Goal: Leave review/rating: Leave review/rating

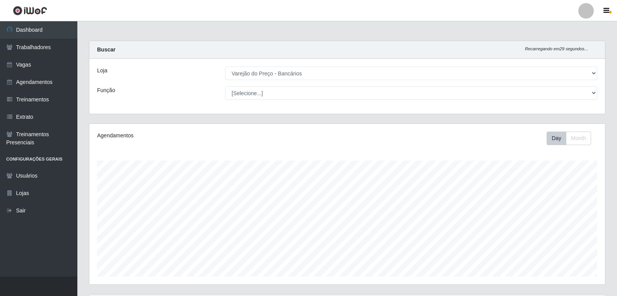
select select "157"
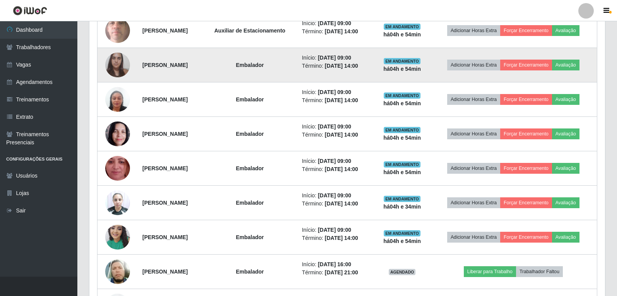
scroll to position [312, 0]
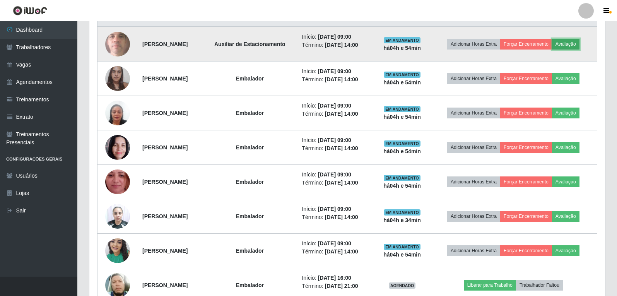
click at [566, 42] on button "Avaliação" at bounding box center [565, 44] width 27 height 11
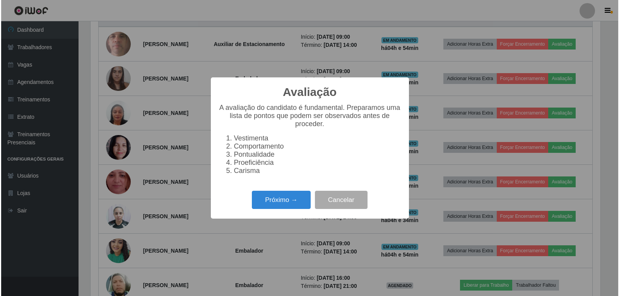
scroll to position [161, 512]
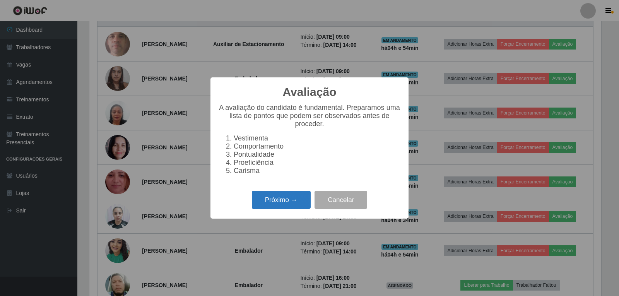
click at [281, 202] on button "Próximo →" at bounding box center [281, 200] width 59 height 18
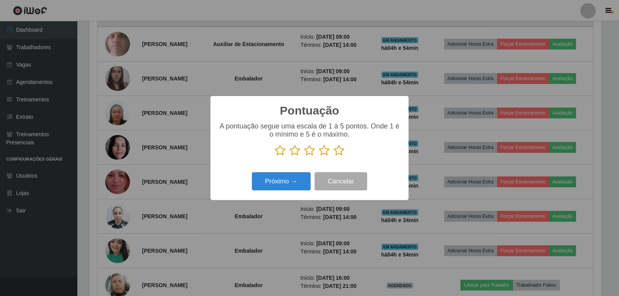
scroll to position [386638, 386287]
click at [335, 151] on icon at bounding box center [338, 151] width 11 height 12
click at [333, 156] on input "radio" at bounding box center [333, 156] width 0 height 0
click at [287, 178] on button "Próximo →" at bounding box center [281, 181] width 59 height 18
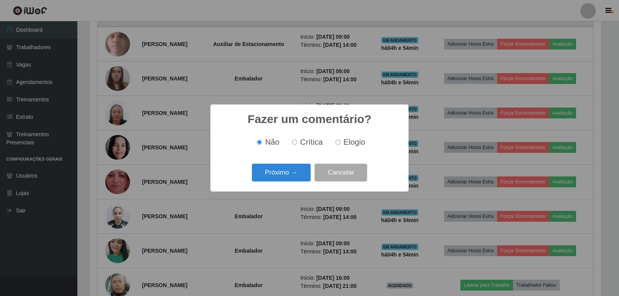
click at [287, 178] on button "Próximo →" at bounding box center [281, 173] width 59 height 18
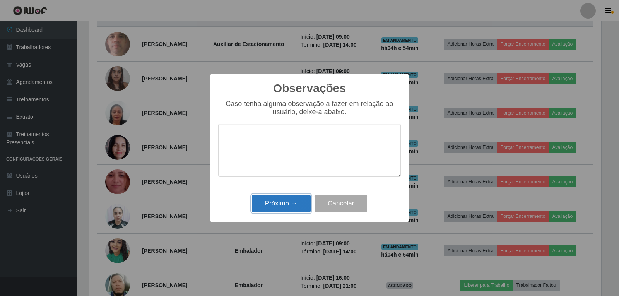
click at [285, 205] on button "Próximo →" at bounding box center [281, 204] width 59 height 18
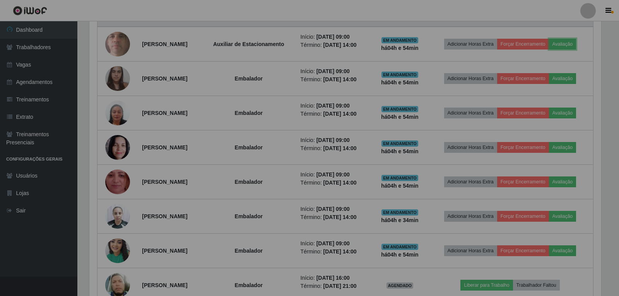
scroll to position [161, 516]
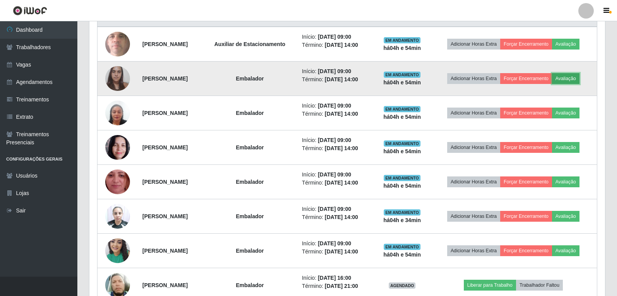
click at [572, 80] on button "Avaliação" at bounding box center [565, 78] width 27 height 11
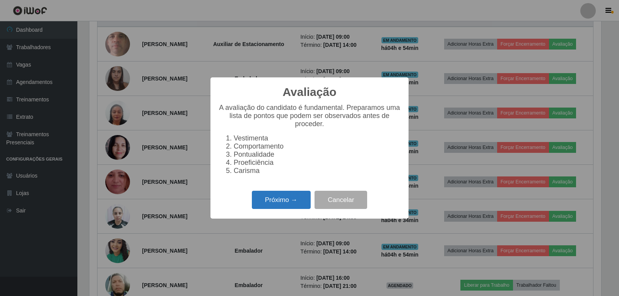
click at [272, 206] on button "Próximo →" at bounding box center [281, 200] width 59 height 18
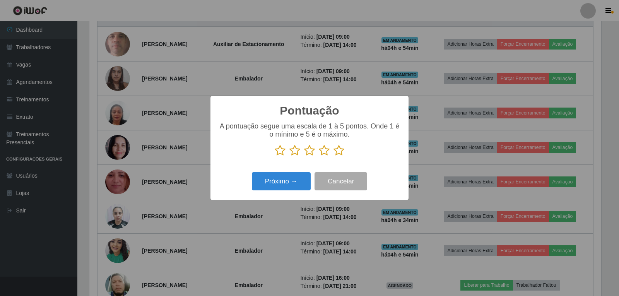
click at [337, 152] on icon at bounding box center [338, 151] width 11 height 12
click at [333, 156] on input "radio" at bounding box center [333, 156] width 0 height 0
click at [282, 179] on button "Próximo →" at bounding box center [281, 181] width 59 height 18
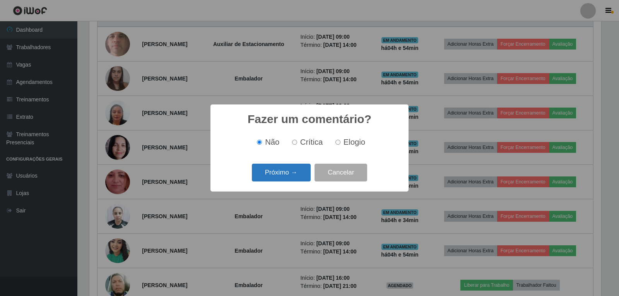
click at [292, 175] on button "Próximo →" at bounding box center [281, 173] width 59 height 18
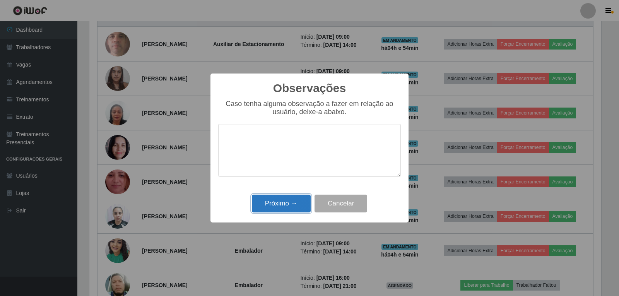
click at [292, 198] on button "Próximo →" at bounding box center [281, 204] width 59 height 18
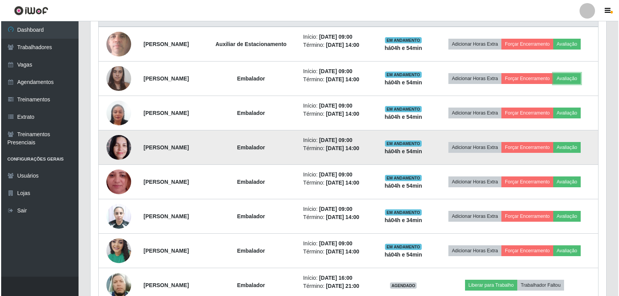
scroll to position [161, 516]
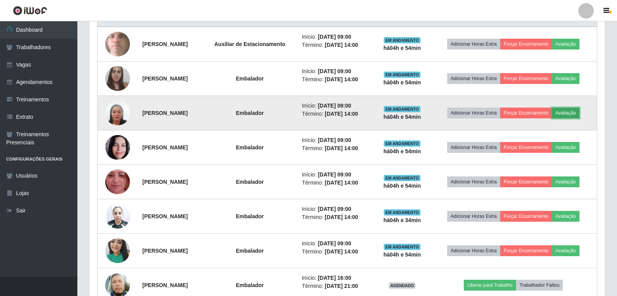
click at [571, 111] on button "Avaliação" at bounding box center [565, 113] width 27 height 11
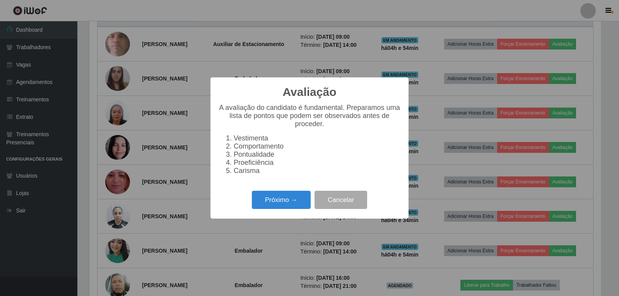
scroll to position [161, 512]
click at [275, 205] on button "Próximo →" at bounding box center [281, 200] width 59 height 18
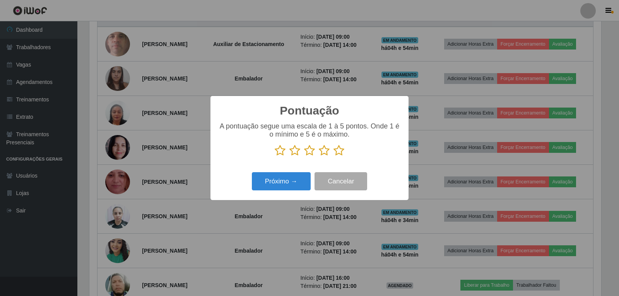
click at [338, 152] on icon at bounding box center [338, 151] width 11 height 12
click at [333, 156] on input "radio" at bounding box center [333, 156] width 0 height 0
click at [283, 183] on button "Próximo →" at bounding box center [281, 181] width 59 height 18
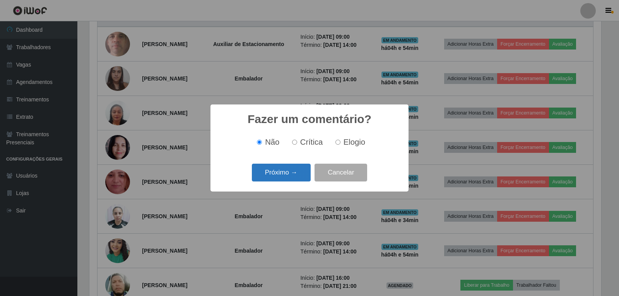
click at [283, 176] on button "Próximo →" at bounding box center [281, 173] width 59 height 18
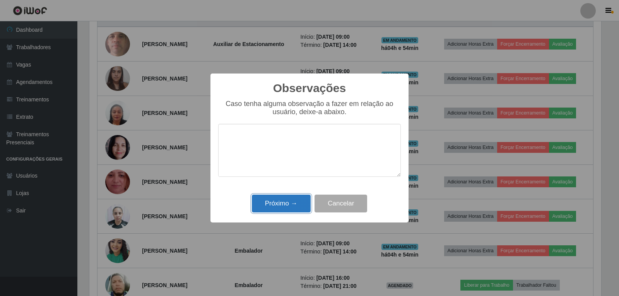
click at [288, 200] on button "Próximo →" at bounding box center [281, 204] width 59 height 18
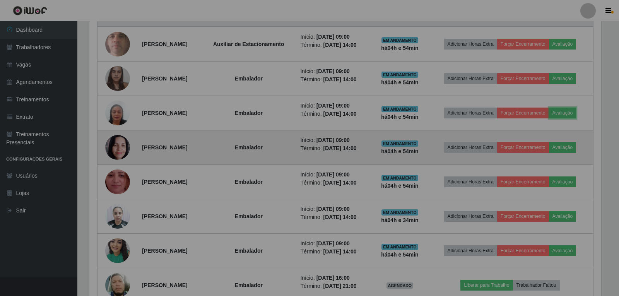
scroll to position [161, 516]
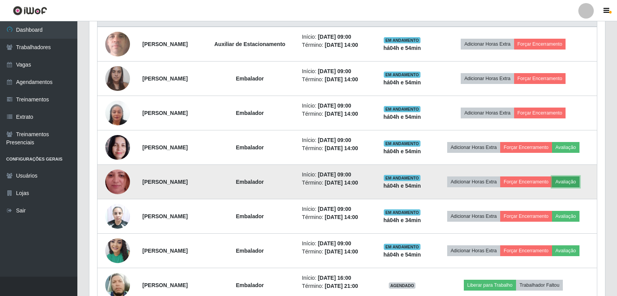
click at [572, 182] on button "Avaliação" at bounding box center [565, 181] width 27 height 11
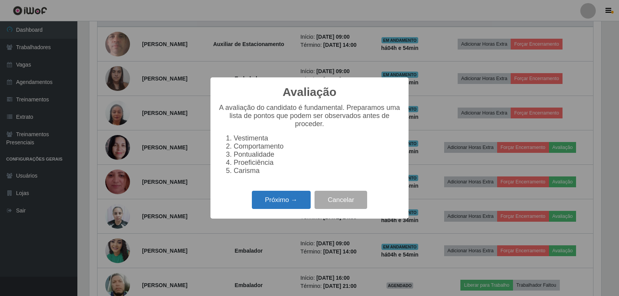
click at [281, 201] on button "Próximo →" at bounding box center [281, 200] width 59 height 18
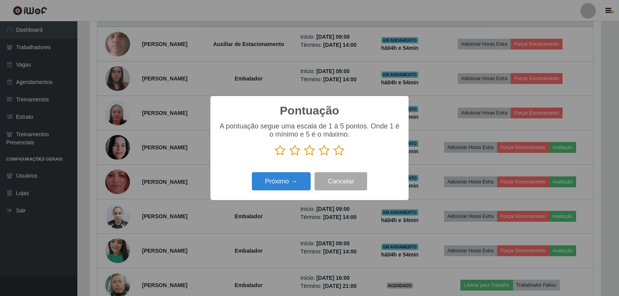
click at [337, 147] on icon at bounding box center [338, 151] width 11 height 12
click at [333, 156] on input "radio" at bounding box center [333, 156] width 0 height 0
click at [285, 180] on button "Próximo →" at bounding box center [281, 181] width 59 height 18
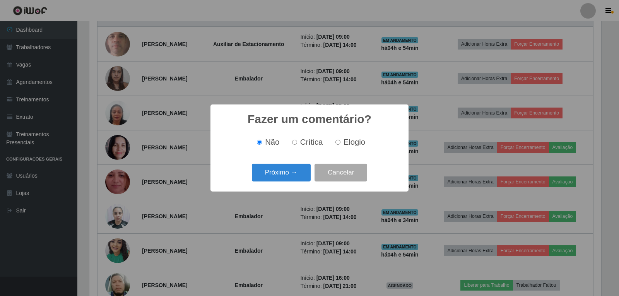
click at [285, 182] on button "Próximo →" at bounding box center [281, 173] width 59 height 18
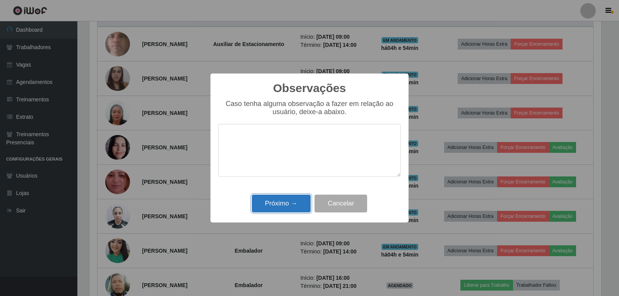
click at [283, 204] on button "Próximo →" at bounding box center [281, 204] width 59 height 18
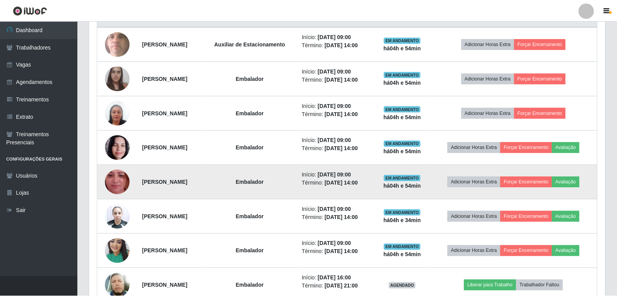
scroll to position [161, 516]
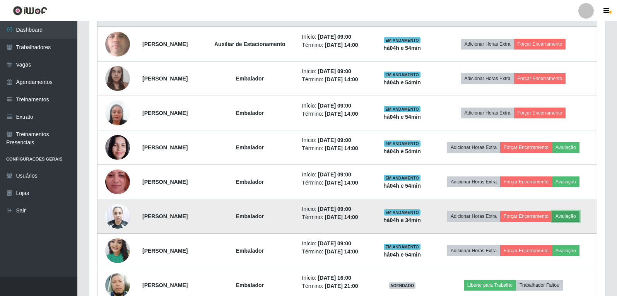
click at [579, 216] on button "Avaliação" at bounding box center [565, 216] width 27 height 11
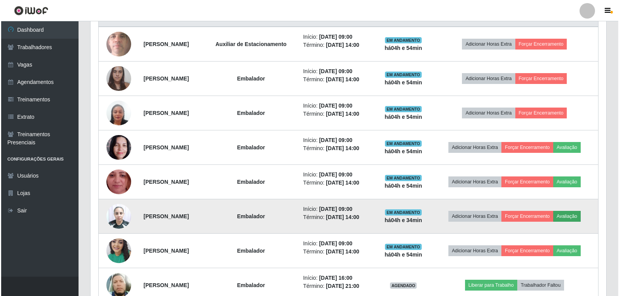
scroll to position [161, 512]
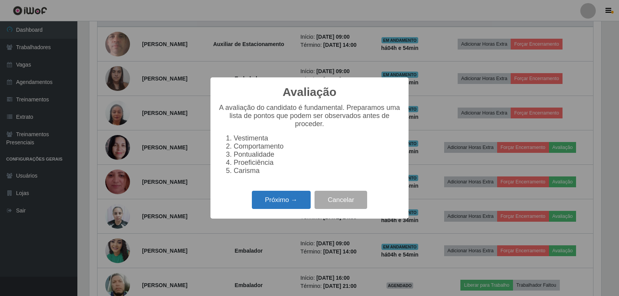
click at [282, 209] on button "Próximo →" at bounding box center [281, 200] width 59 height 18
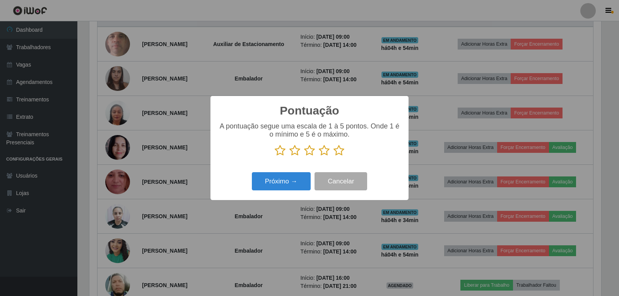
scroll to position [386638, 386287]
click at [339, 156] on icon at bounding box center [338, 151] width 11 height 12
click at [333, 156] on input "radio" at bounding box center [333, 156] width 0 height 0
click at [297, 185] on button "Próximo →" at bounding box center [281, 181] width 59 height 18
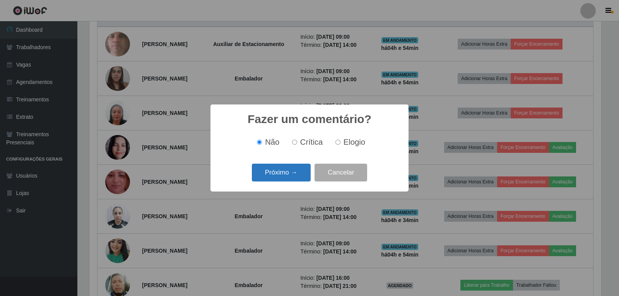
click at [290, 175] on button "Próximo →" at bounding box center [281, 173] width 59 height 18
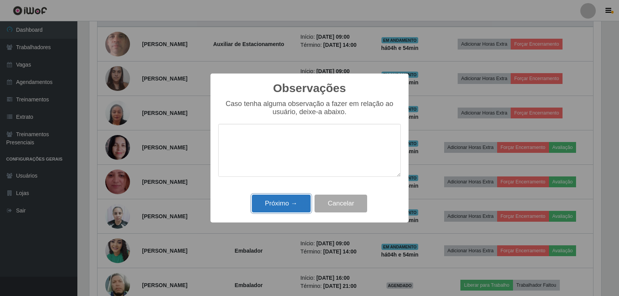
click at [277, 204] on button "Próximo →" at bounding box center [281, 204] width 59 height 18
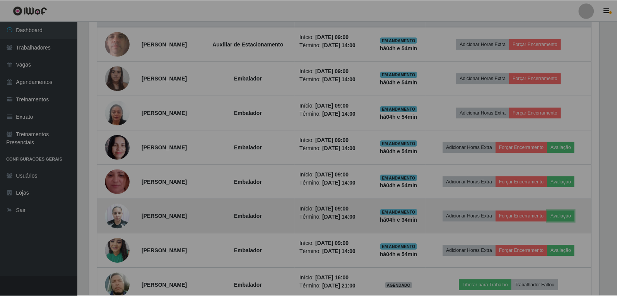
scroll to position [0, 0]
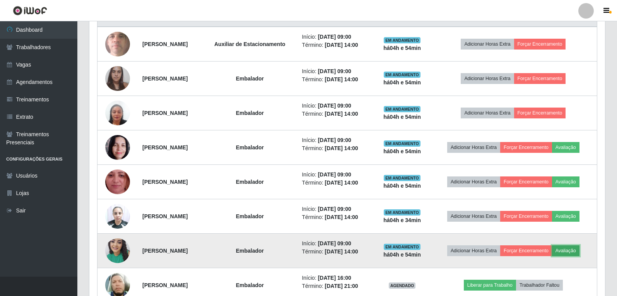
click at [576, 253] on button "Avaliação" at bounding box center [565, 250] width 27 height 11
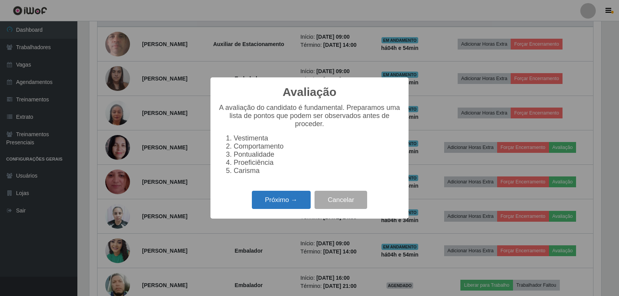
click at [294, 208] on button "Próximo →" at bounding box center [281, 200] width 59 height 18
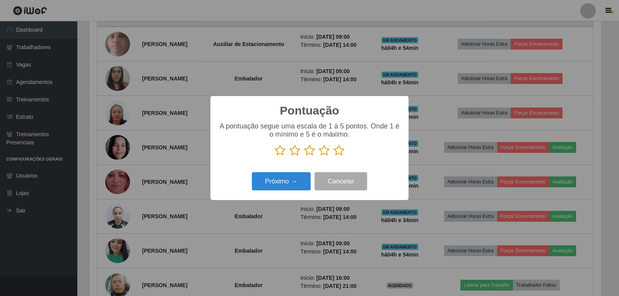
click at [335, 151] on icon at bounding box center [338, 151] width 11 height 12
click at [333, 156] on input "radio" at bounding box center [333, 156] width 0 height 0
click at [287, 179] on button "Próximo →" at bounding box center [281, 181] width 59 height 18
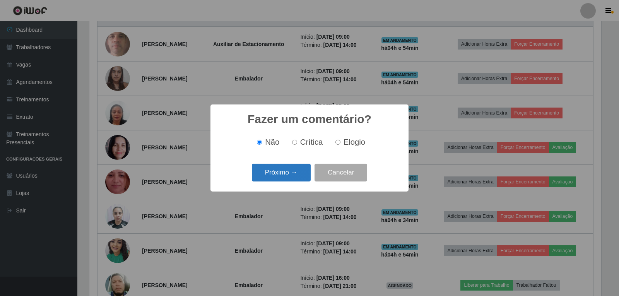
click at [285, 174] on button "Próximo →" at bounding box center [281, 173] width 59 height 18
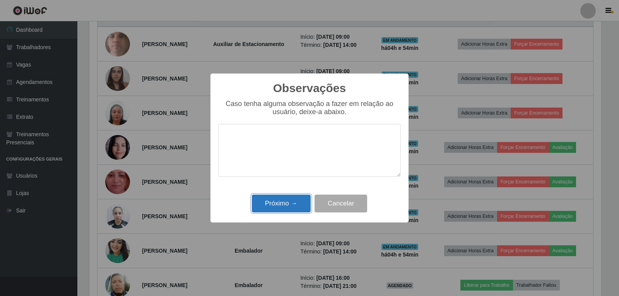
click at [275, 199] on button "Próximo →" at bounding box center [281, 204] width 59 height 18
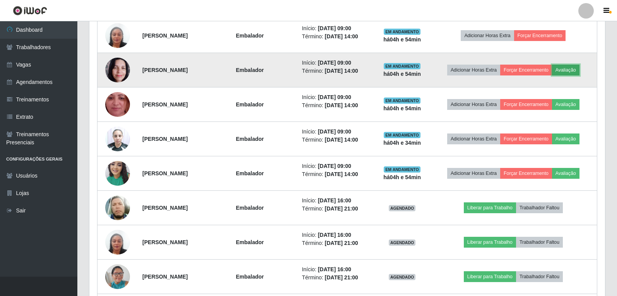
click at [569, 75] on button "Avaliação" at bounding box center [565, 70] width 27 height 11
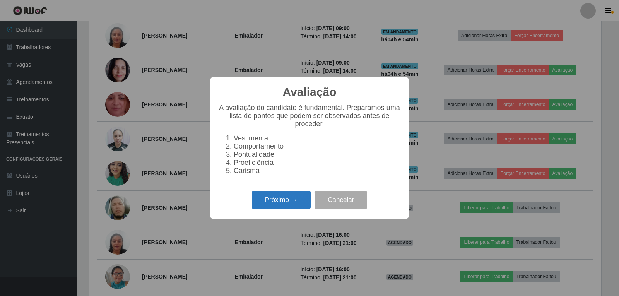
click at [265, 206] on button "Próximo →" at bounding box center [281, 200] width 59 height 18
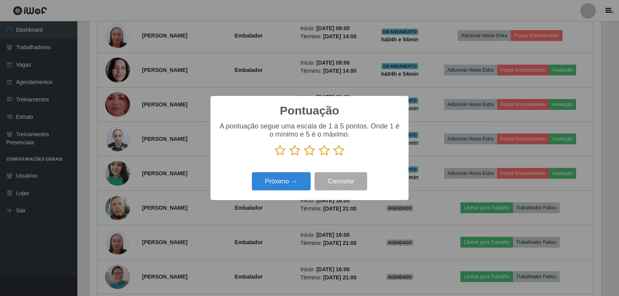
click at [336, 149] on icon at bounding box center [338, 151] width 11 height 12
click at [333, 156] on input "radio" at bounding box center [333, 156] width 0 height 0
click at [284, 181] on button "Próximo →" at bounding box center [281, 181] width 59 height 18
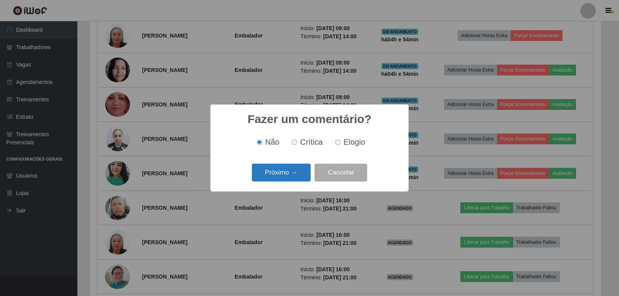
click at [285, 178] on button "Próximo →" at bounding box center [281, 173] width 59 height 18
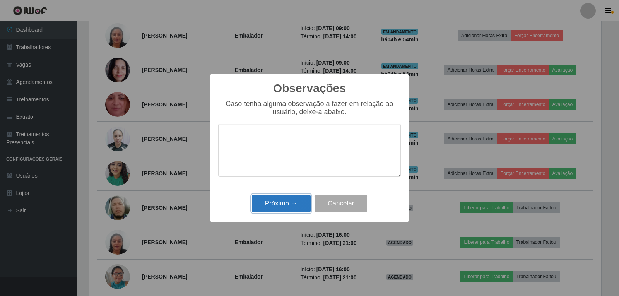
click at [283, 200] on button "Próximo →" at bounding box center [281, 204] width 59 height 18
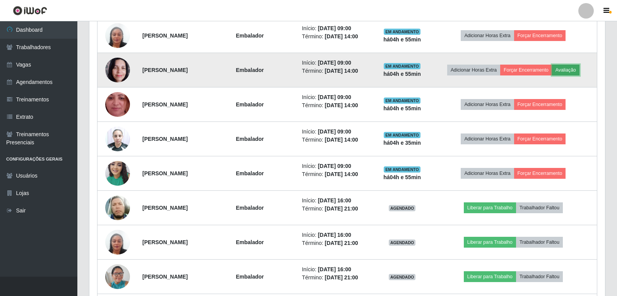
click at [571, 72] on button "Avaliação" at bounding box center [565, 70] width 27 height 11
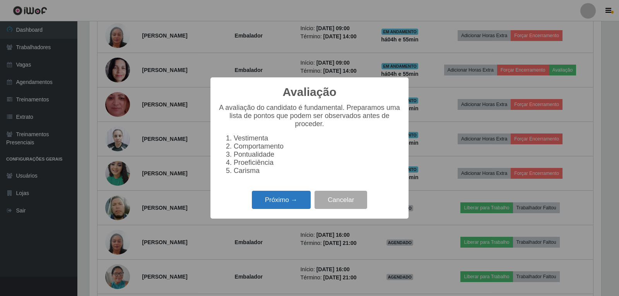
click at [269, 209] on button "Próximo →" at bounding box center [281, 200] width 59 height 18
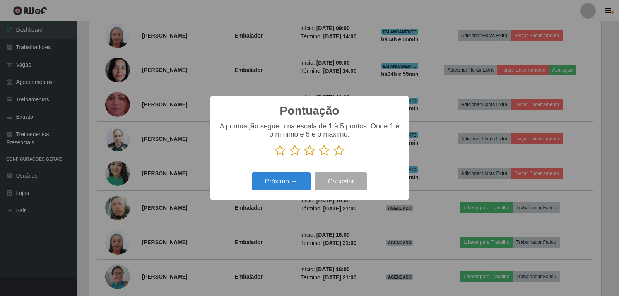
click at [334, 149] on icon at bounding box center [338, 151] width 11 height 12
click at [333, 156] on input "radio" at bounding box center [333, 156] width 0 height 0
click at [285, 178] on button "Próximo →" at bounding box center [281, 181] width 59 height 18
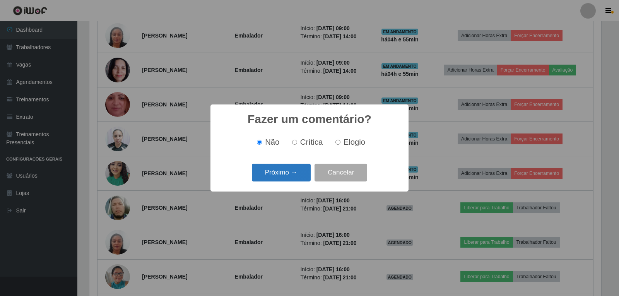
click at [294, 174] on button "Próximo →" at bounding box center [281, 173] width 59 height 18
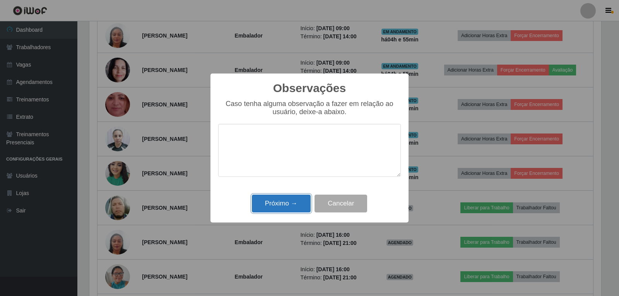
click at [296, 203] on button "Próximo →" at bounding box center [281, 204] width 59 height 18
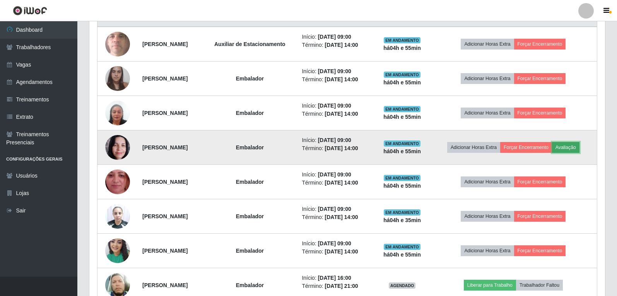
click at [576, 145] on button "Avaliação" at bounding box center [565, 147] width 27 height 11
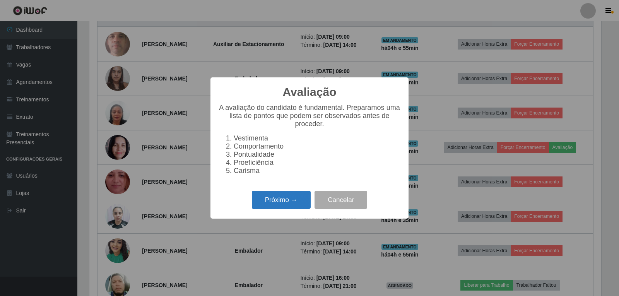
click at [261, 201] on button "Próximo →" at bounding box center [281, 200] width 59 height 18
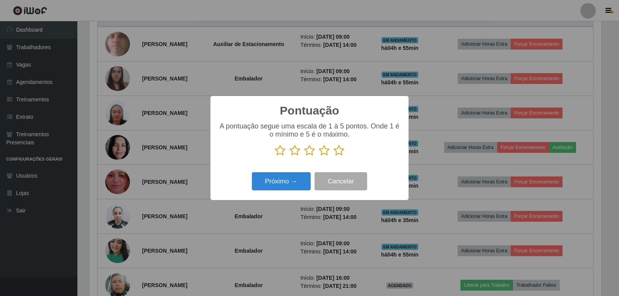
drag, startPoint x: 340, startPoint y: 150, endPoint x: 308, endPoint y: 156, distance: 33.4
click at [338, 150] on icon at bounding box center [338, 151] width 11 height 12
click at [333, 156] on input "radio" at bounding box center [333, 156] width 0 height 0
click at [283, 178] on button "Próximo →" at bounding box center [281, 181] width 59 height 18
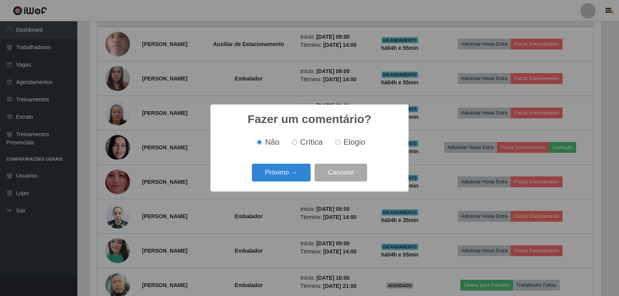
click at [281, 176] on button "Próximo →" at bounding box center [281, 173] width 59 height 18
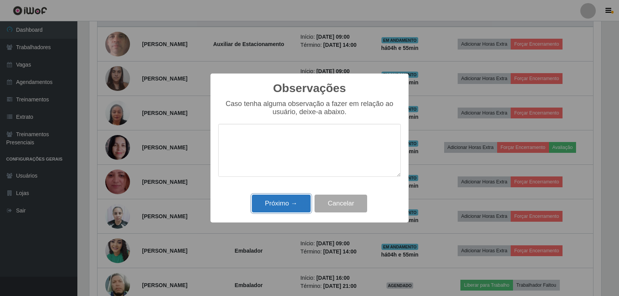
click at [275, 197] on button "Próximo →" at bounding box center [281, 204] width 59 height 18
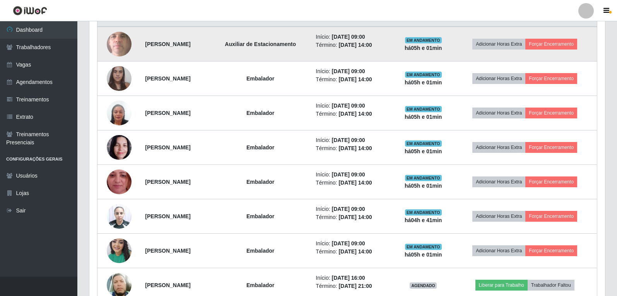
click at [545, 37] on td "Adicionar Horas Extra Forçar Encerramento" at bounding box center [525, 44] width 144 height 35
click at [543, 50] on button "Forçar Encerramento" at bounding box center [551, 44] width 52 height 11
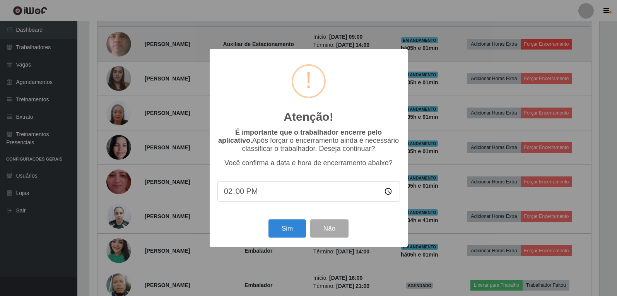
scroll to position [161, 512]
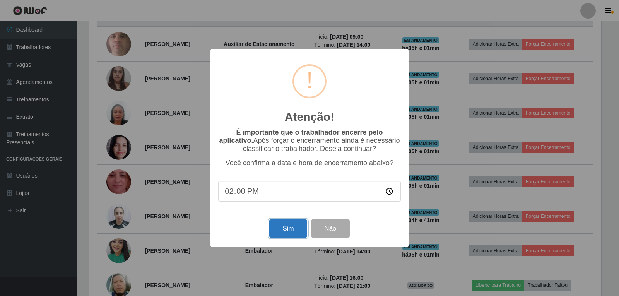
click at [282, 234] on button "Sim" at bounding box center [288, 228] width 38 height 18
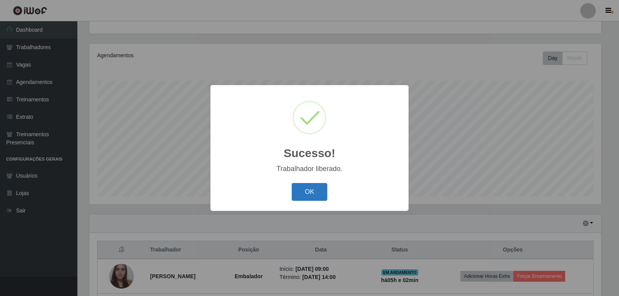
click at [306, 188] on button "OK" at bounding box center [310, 192] width 36 height 18
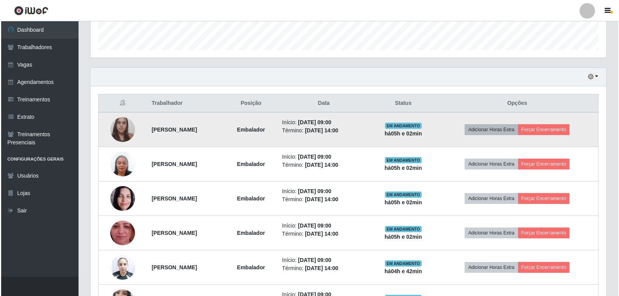
scroll to position [235, 0]
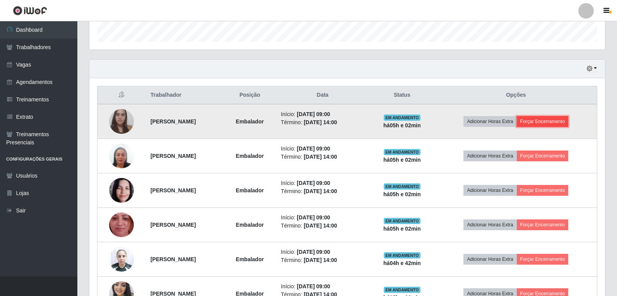
click at [540, 123] on button "Forçar Encerramento" at bounding box center [543, 121] width 52 height 11
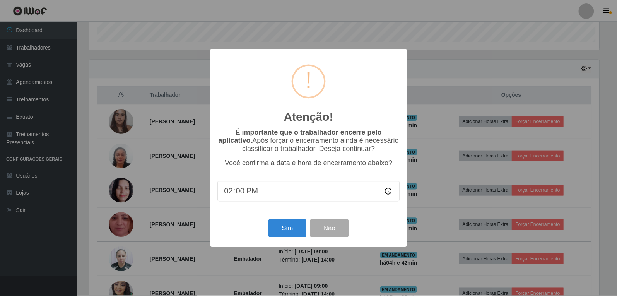
scroll to position [161, 512]
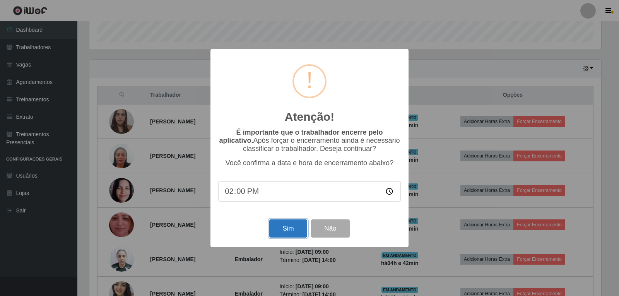
click at [290, 236] on button "Sim" at bounding box center [288, 228] width 38 height 18
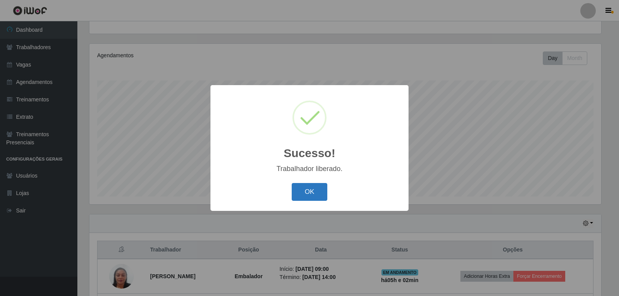
click at [304, 198] on button "OK" at bounding box center [310, 192] width 36 height 18
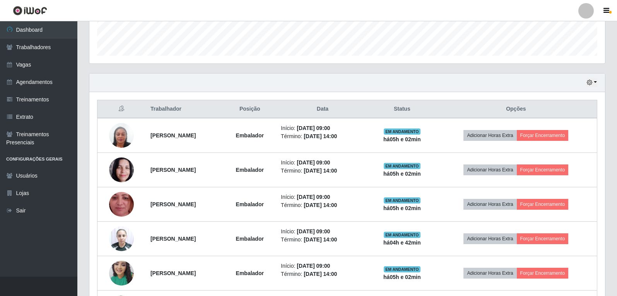
scroll to position [235, 0]
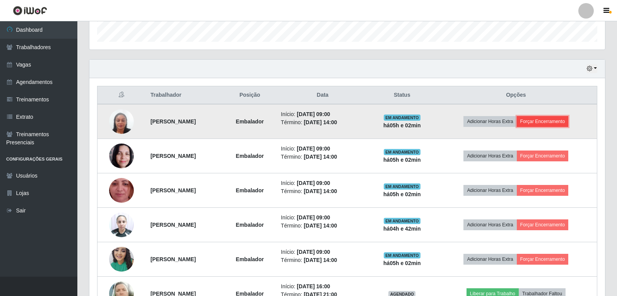
click at [558, 118] on button "Forçar Encerramento" at bounding box center [543, 121] width 52 height 11
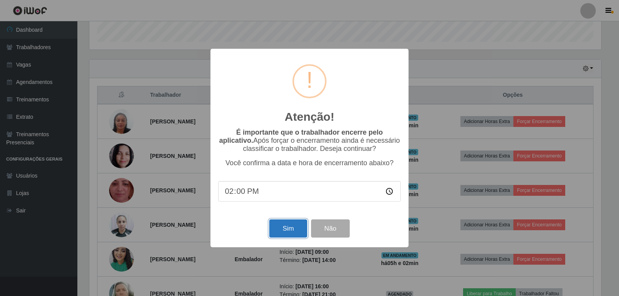
click at [289, 234] on button "Sim" at bounding box center [288, 228] width 38 height 18
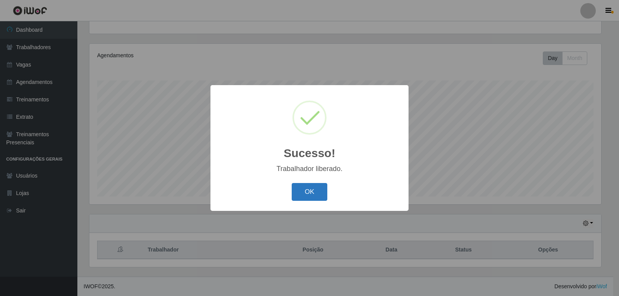
click at [300, 193] on button "OK" at bounding box center [310, 192] width 36 height 18
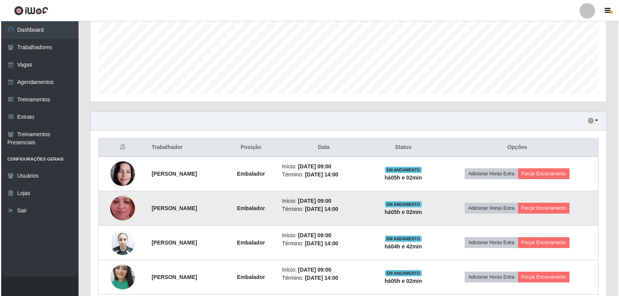
scroll to position [196, 0]
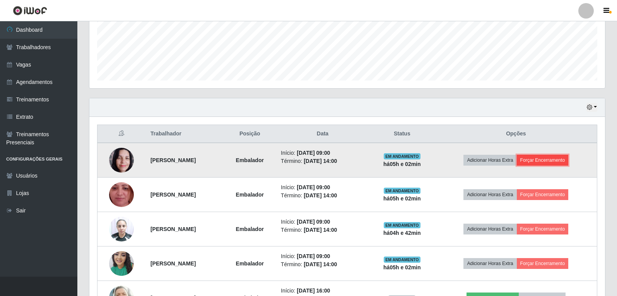
click at [547, 161] on button "Forçar Encerramento" at bounding box center [543, 160] width 52 height 11
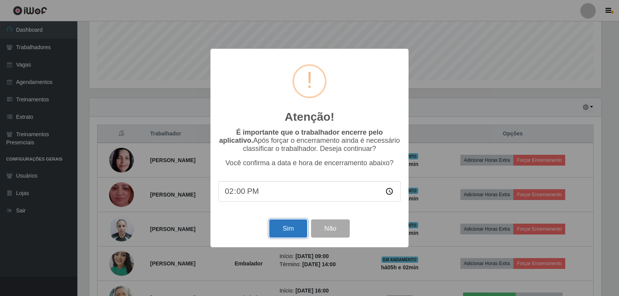
click at [279, 226] on button "Sim" at bounding box center [288, 228] width 38 height 18
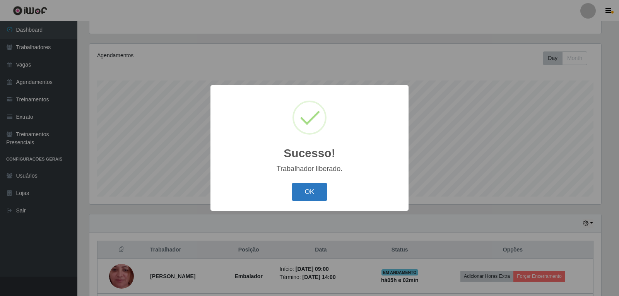
click at [307, 187] on button "OK" at bounding box center [310, 192] width 36 height 18
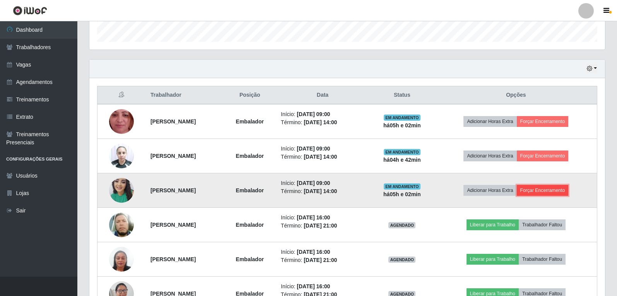
click at [552, 190] on button "Forçar Encerramento" at bounding box center [543, 190] width 52 height 11
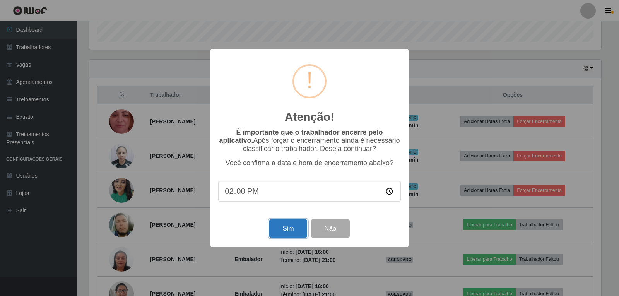
click at [292, 237] on button "Sim" at bounding box center [288, 228] width 38 height 18
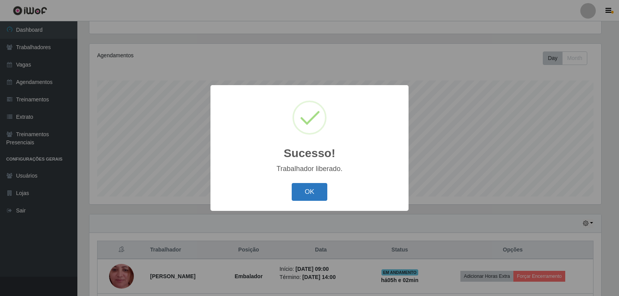
click at [298, 196] on button "OK" at bounding box center [310, 192] width 36 height 18
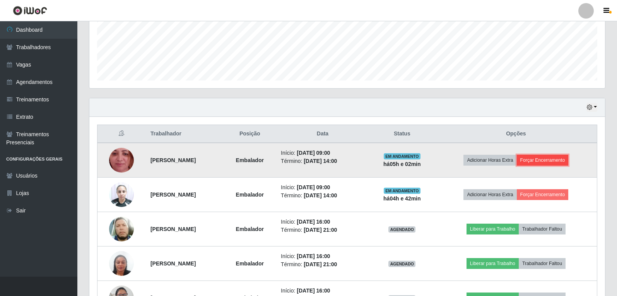
click at [535, 159] on button "Forçar Encerramento" at bounding box center [543, 160] width 52 height 11
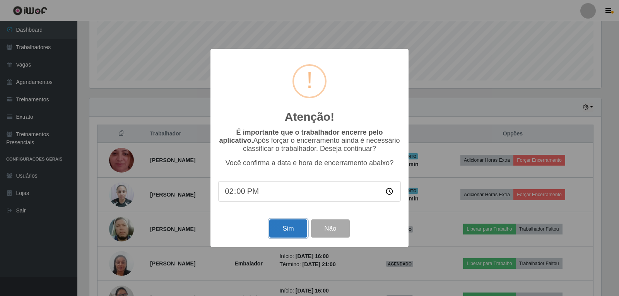
click at [294, 234] on button "Sim" at bounding box center [288, 228] width 38 height 18
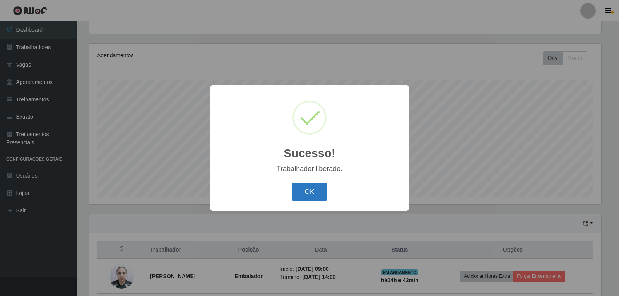
click at [306, 199] on button "OK" at bounding box center [310, 192] width 36 height 18
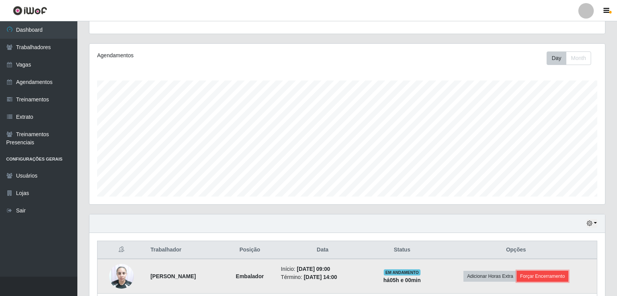
click at [546, 280] on button "Forçar Encerramento" at bounding box center [543, 276] width 52 height 11
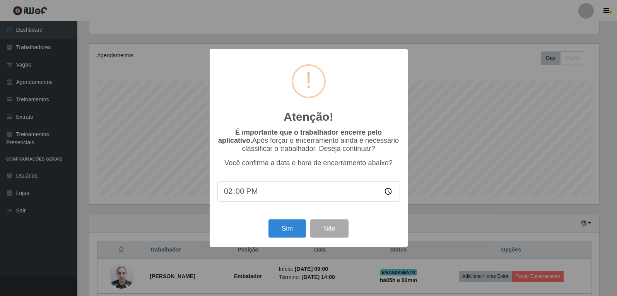
scroll to position [161, 512]
click at [285, 229] on button "Sim" at bounding box center [288, 228] width 38 height 18
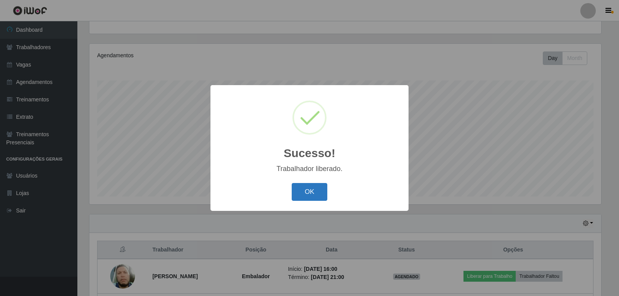
click at [299, 193] on button "OK" at bounding box center [310, 192] width 36 height 18
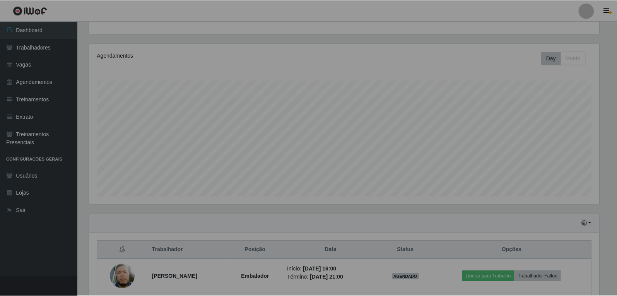
scroll to position [161, 516]
